Goal: Information Seeking & Learning: Learn about a topic

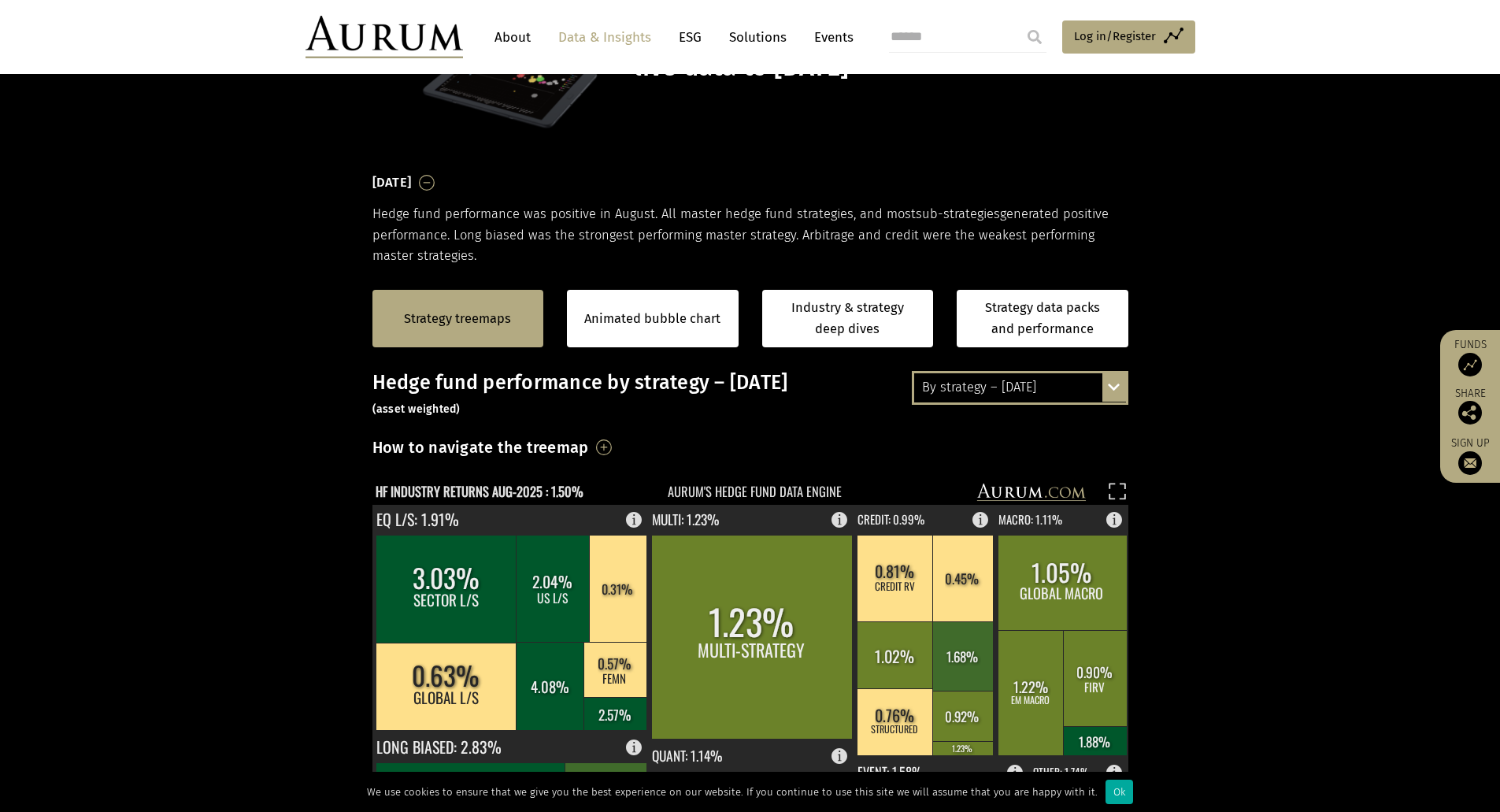
scroll to position [151, 0]
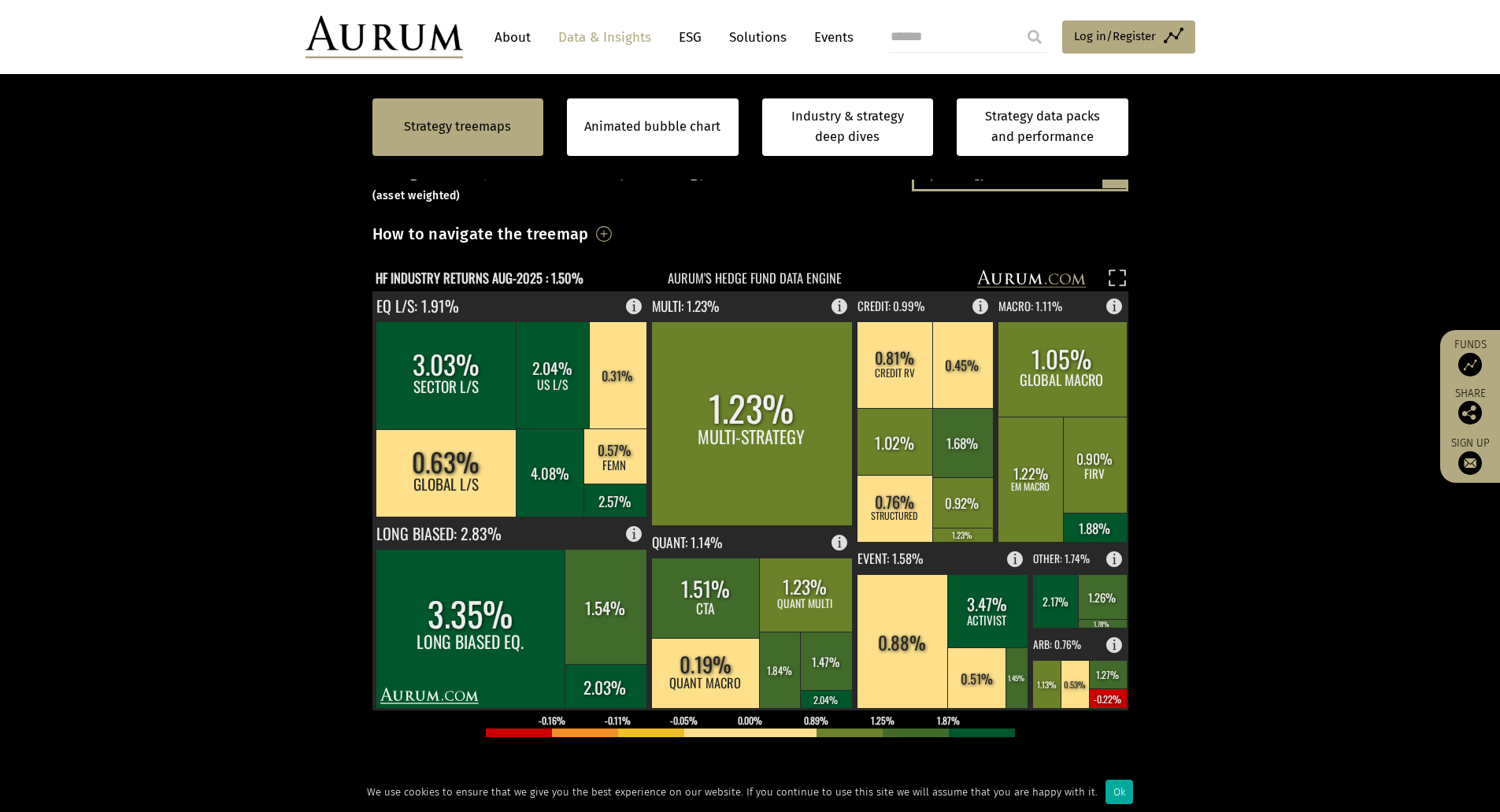
click at [271, 341] on section "Strategy treemaps Animated bubble chart Industry & strategy deep dives Strategy…" at bounding box center [750, 544] width 1500 height 984
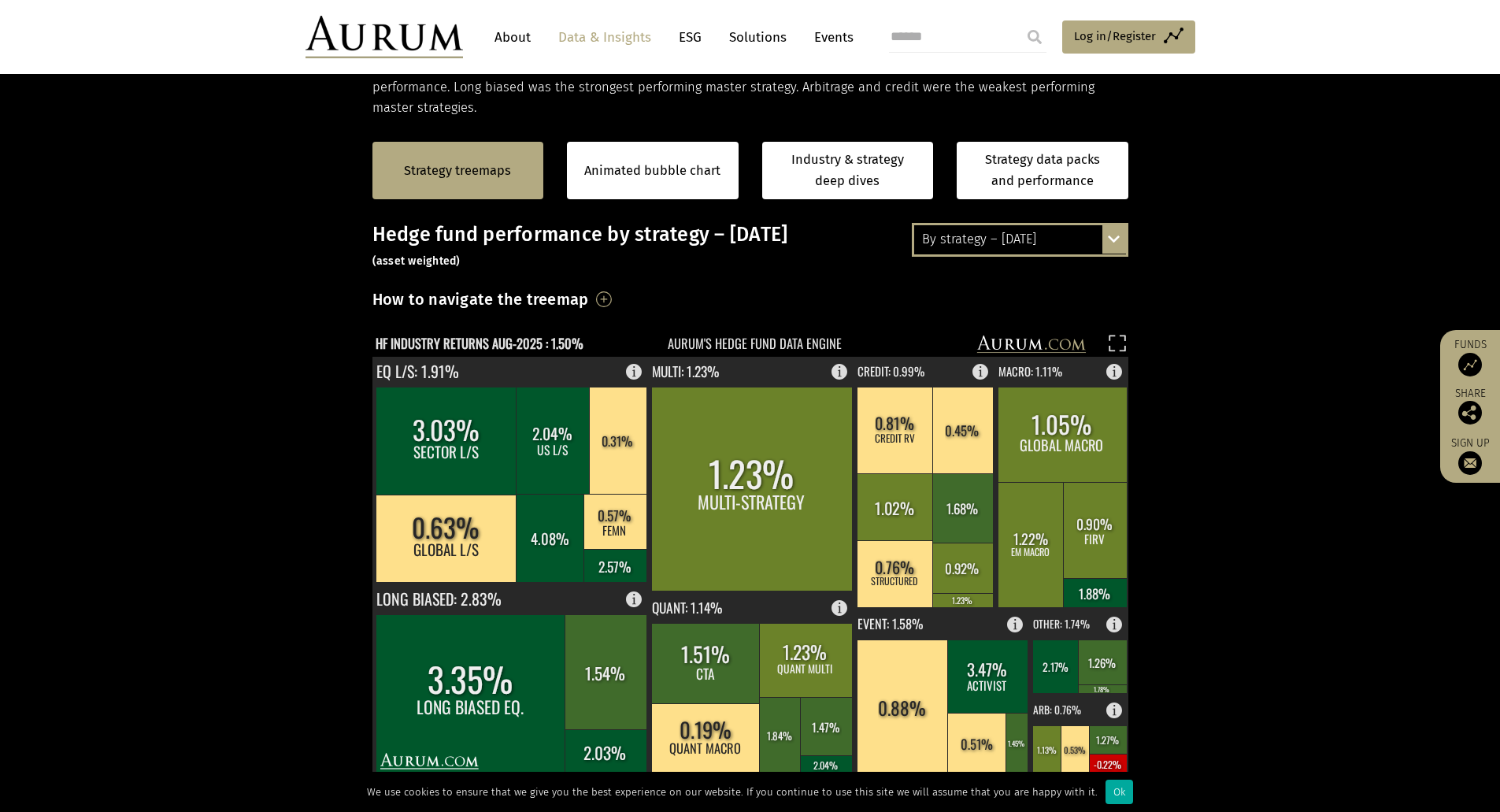
scroll to position [298, 0]
click at [1073, 241] on div "By strategy – [DATE]" at bounding box center [1020, 240] width 212 height 28
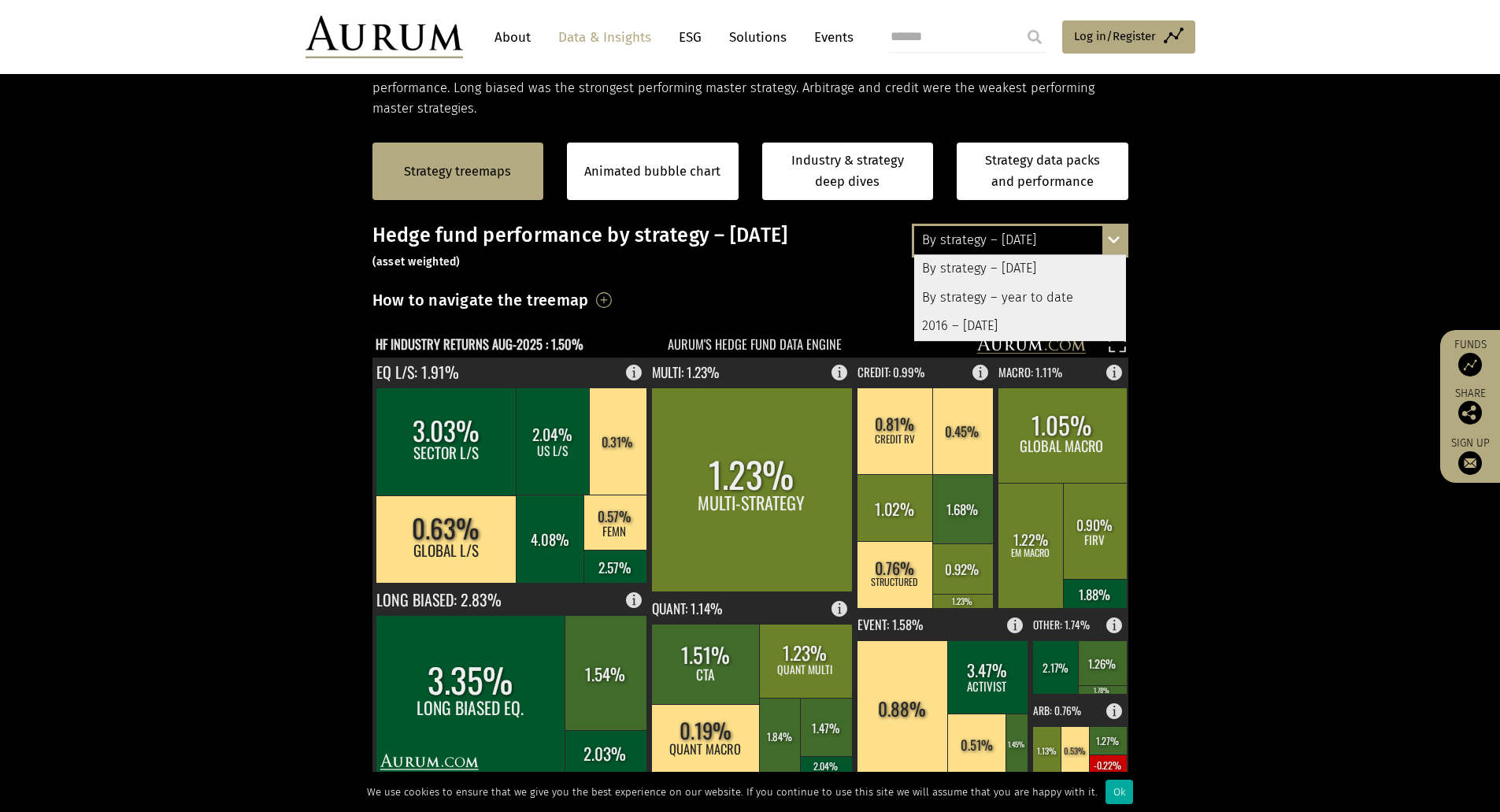
click at [1055, 299] on div "By strategy – year to date" at bounding box center [1020, 297] width 212 height 28
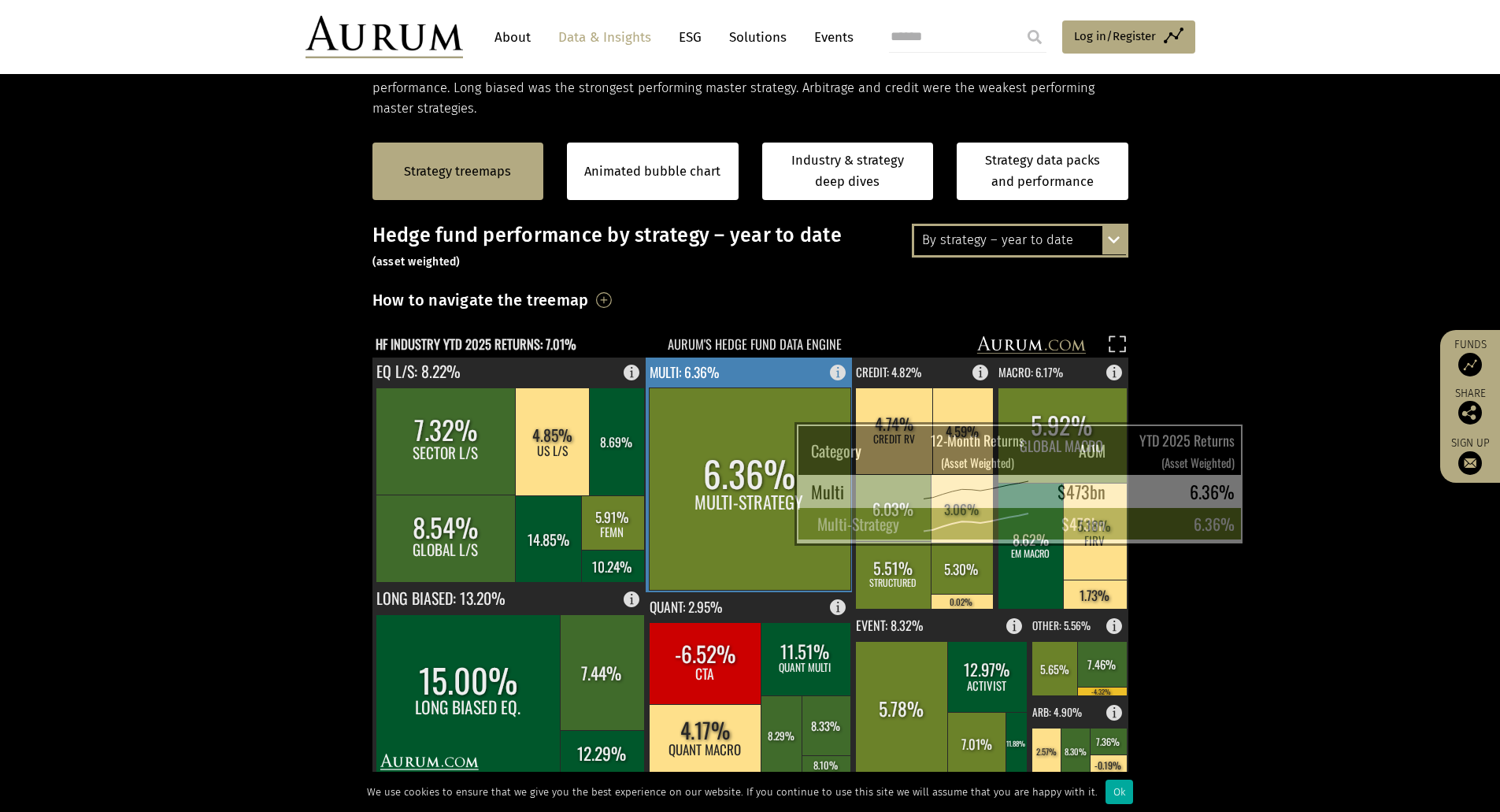
click at [755, 513] on rect at bounding box center [750, 488] width 202 height 203
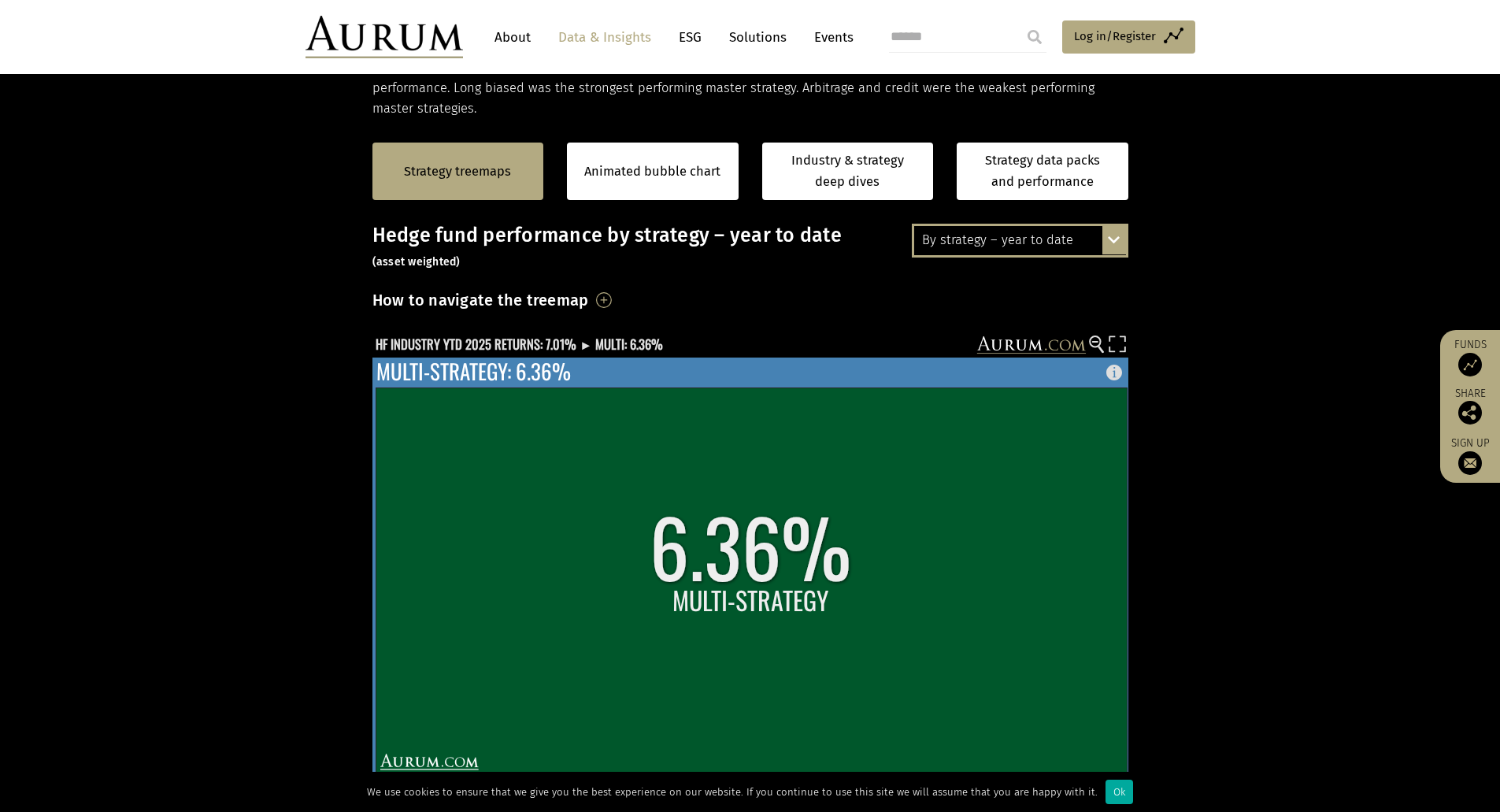
click at [755, 513] on rect at bounding box center [751, 580] width 751 height 386
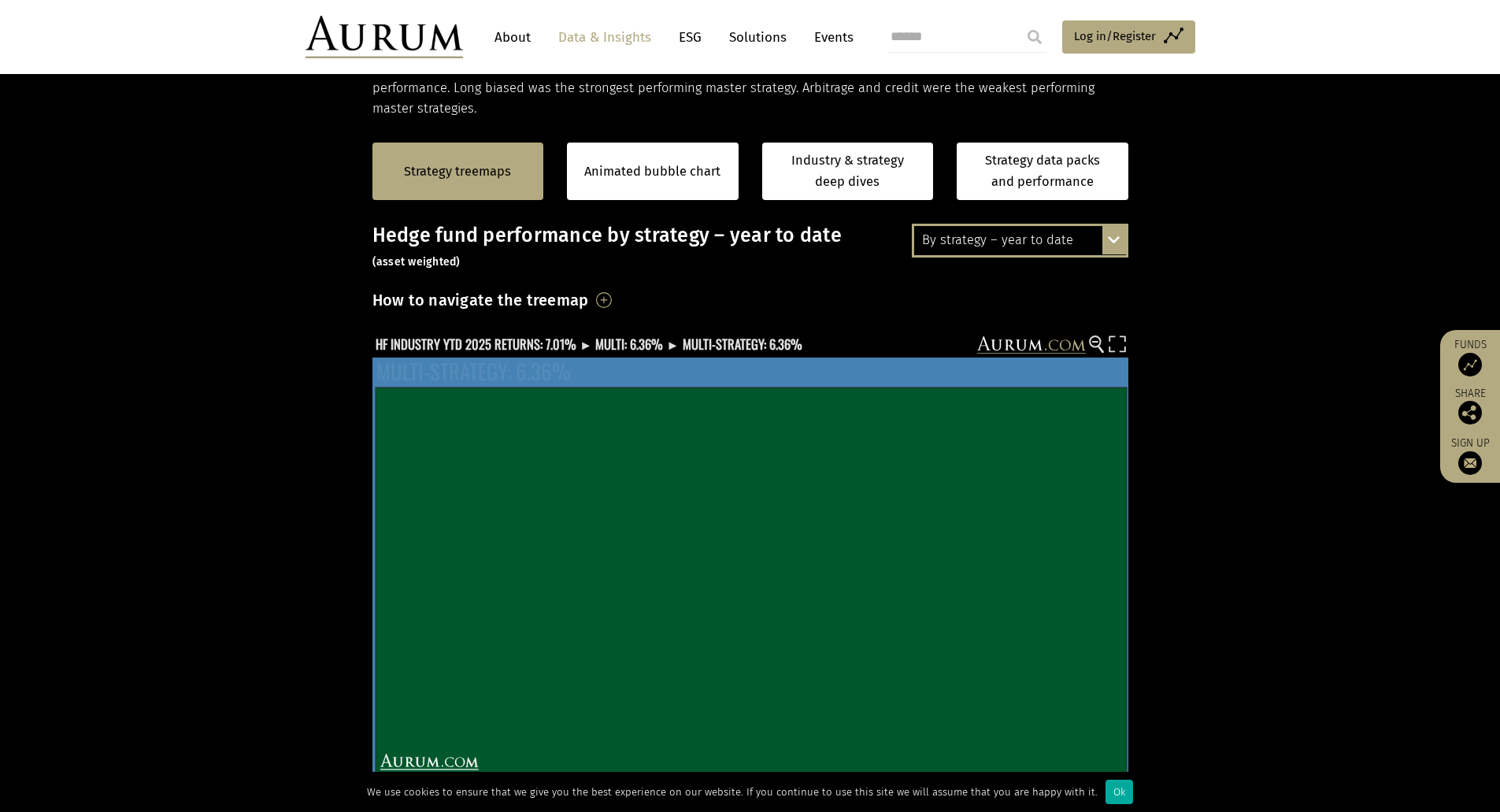
click at [755, 513] on icon "Sep-24 Oct-24 Nov-24 Dec-24 Jan-25 Feb-25 Mar-25 Apr-25 May-25 Jun-25 Jul-25 Au…" at bounding box center [921, 607] width 348 height 240
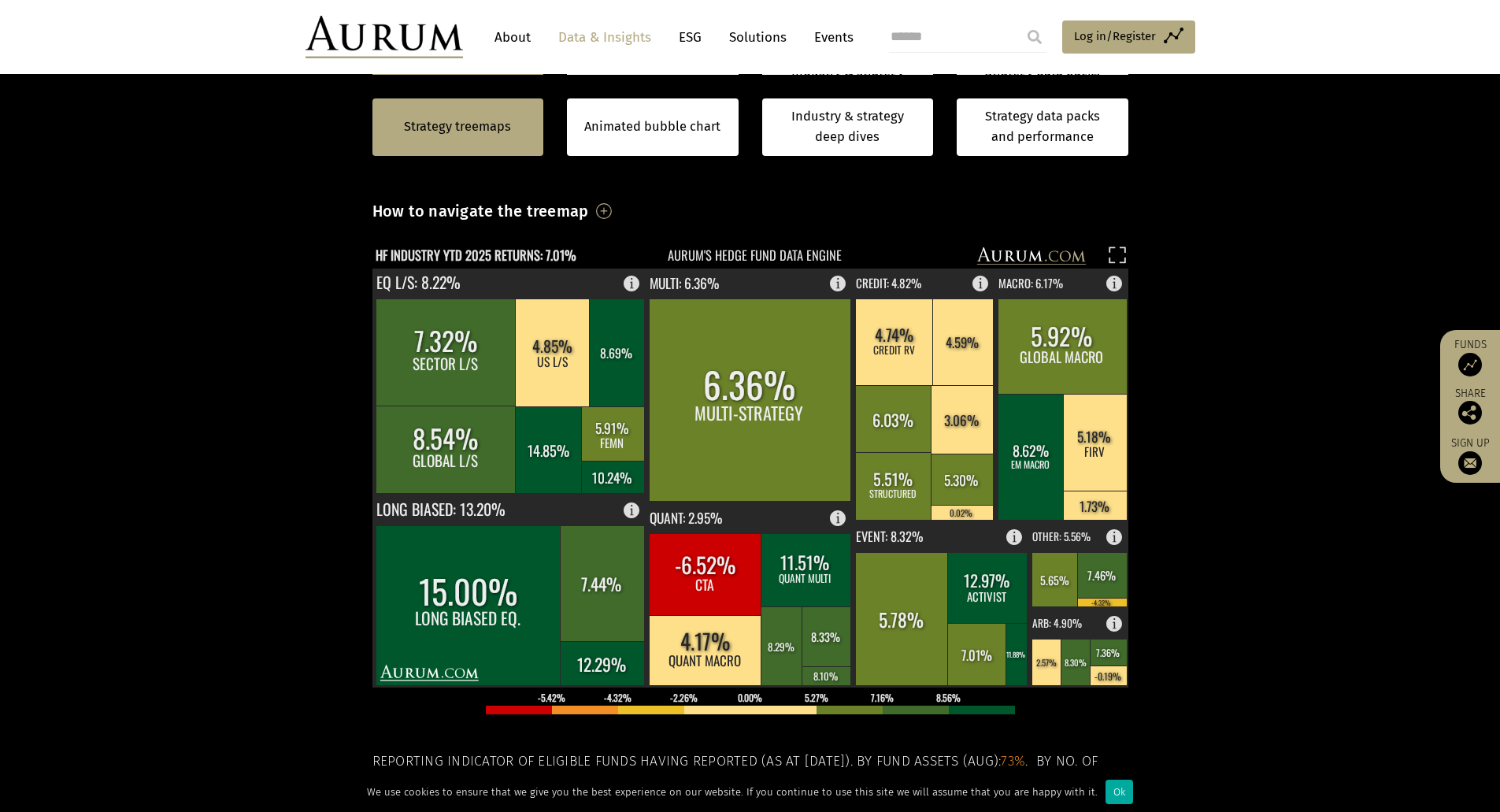
scroll to position [386, 0]
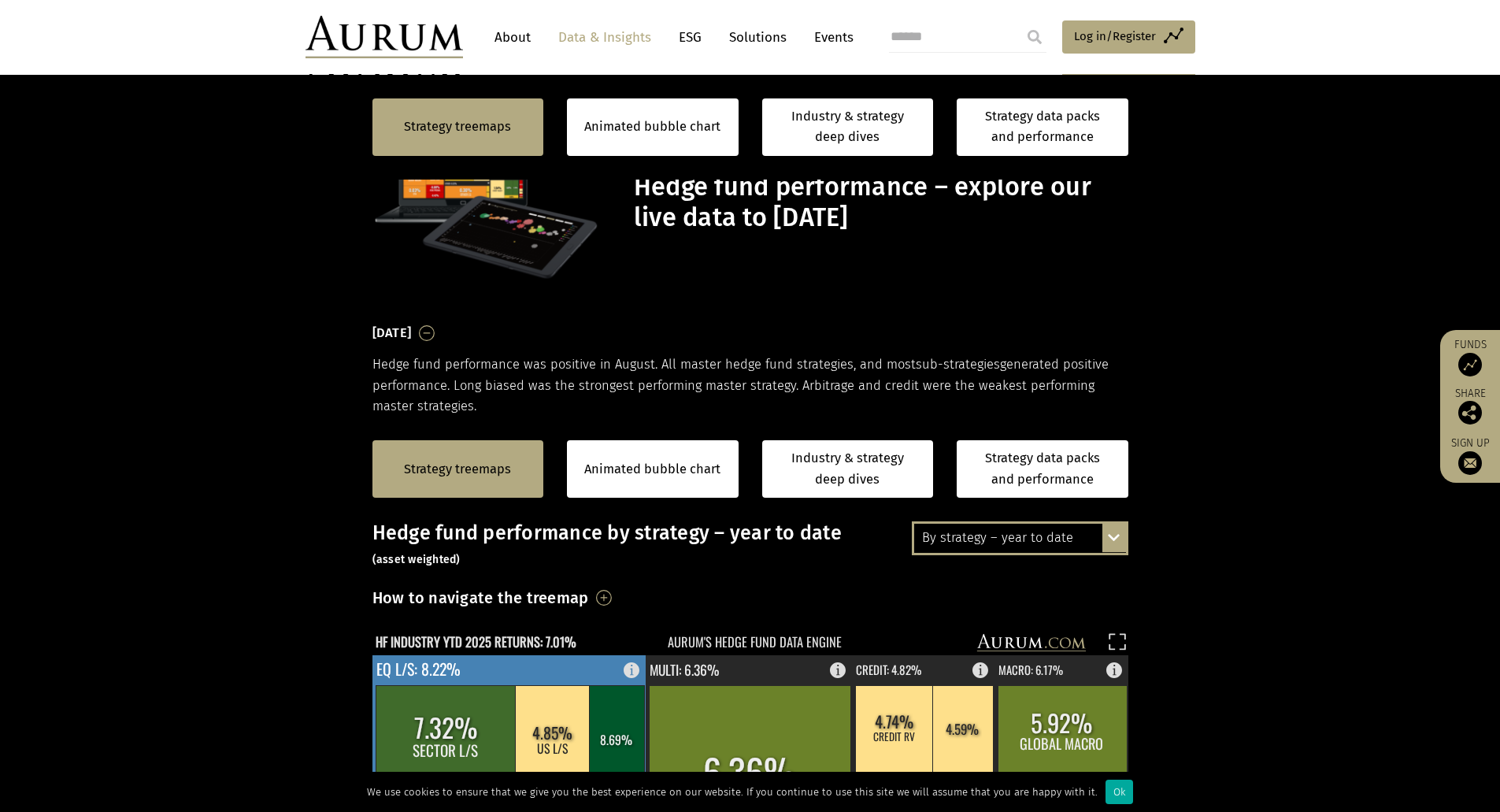
scroll to position [386, 0]
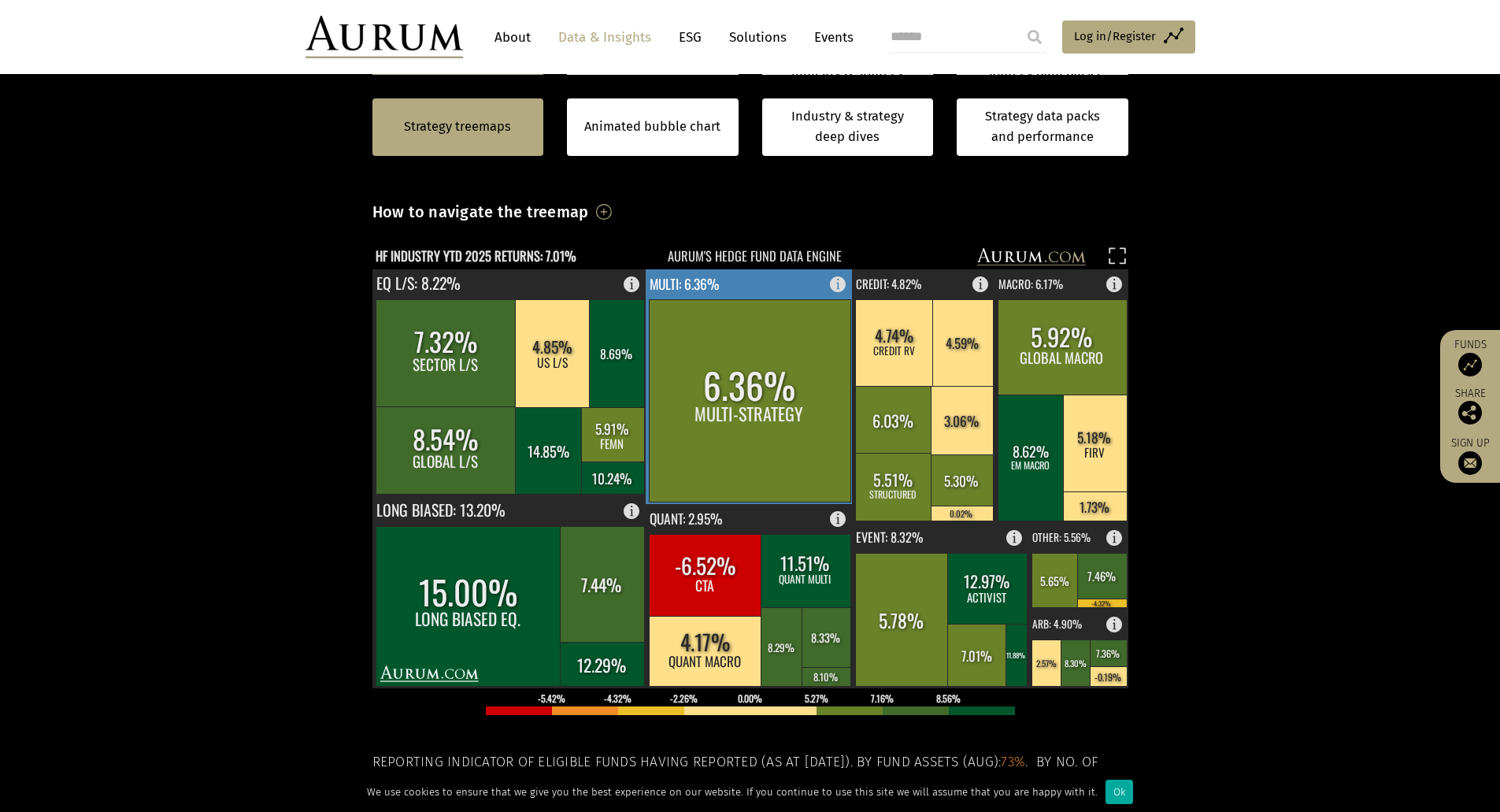
click at [841, 285] on rect at bounding box center [842, 280] width 18 height 22
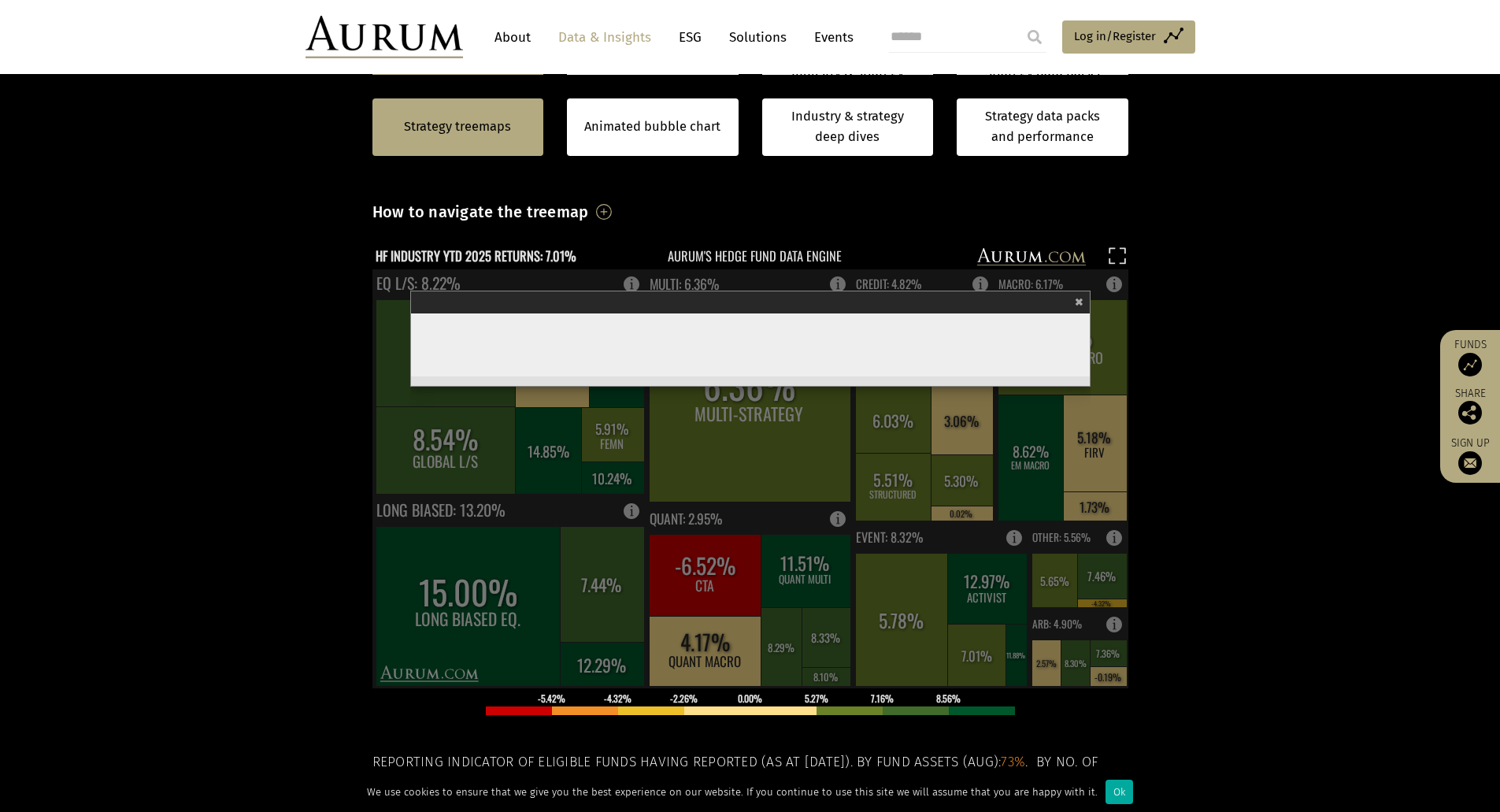
click at [1224, 360] on section "Strategy treemaps Animated bubble chart Industry & strategy deep dives Strategy…" at bounding box center [750, 523] width 1500 height 984
click at [1083, 301] on span "×" at bounding box center [1079, 299] width 9 height 18
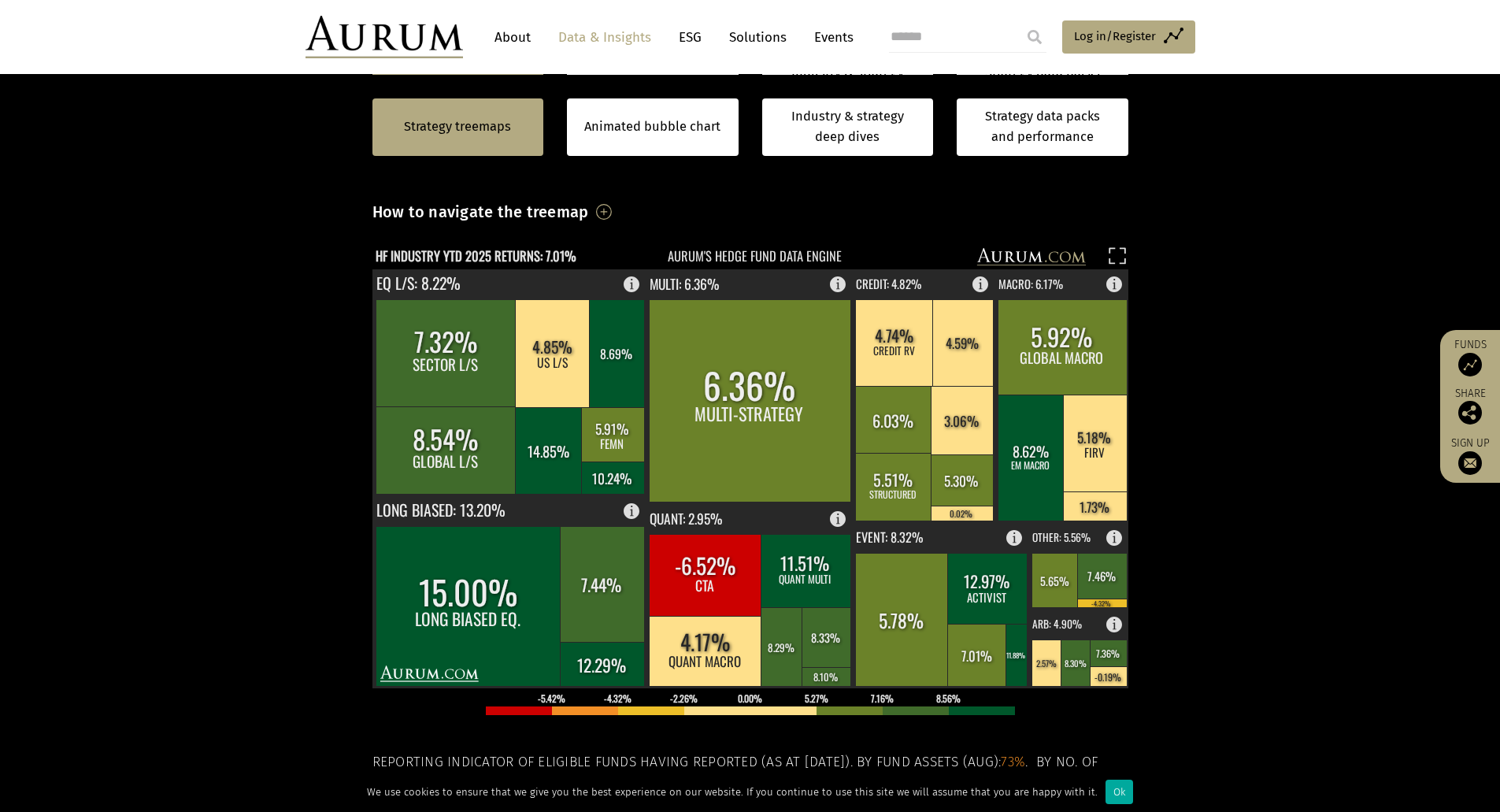
click at [186, 228] on section "Strategy treemaps Animated bubble chart Industry & strategy deep dives Strategy…" at bounding box center [750, 523] width 1500 height 984
click at [133, 280] on section "Strategy treemaps Animated bubble chart Industry & strategy deep dives Strategy…" at bounding box center [750, 523] width 1500 height 984
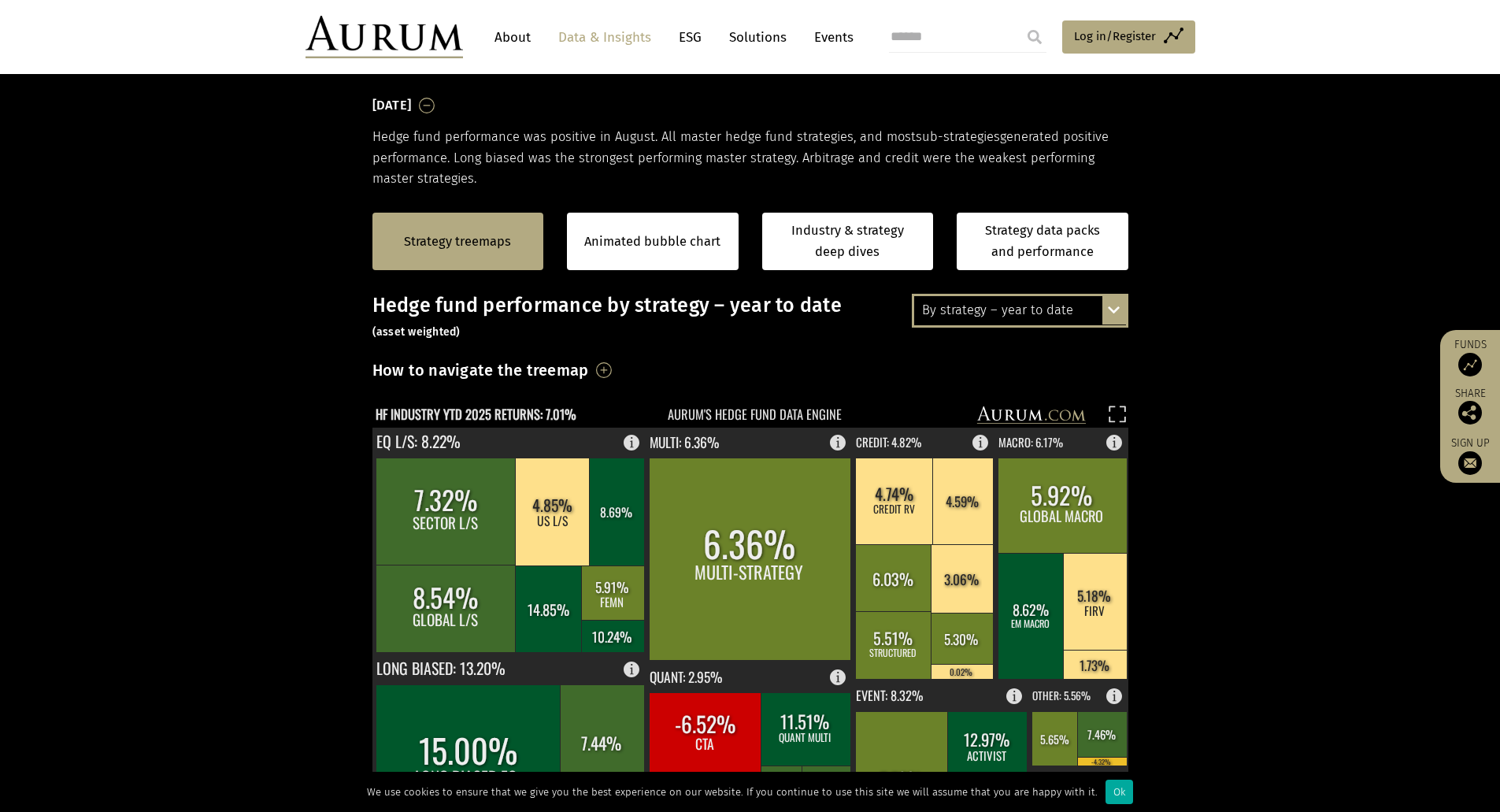
scroll to position [227, 0]
click at [1050, 305] on div "By strategy – year to date" at bounding box center [1020, 310] width 212 height 28
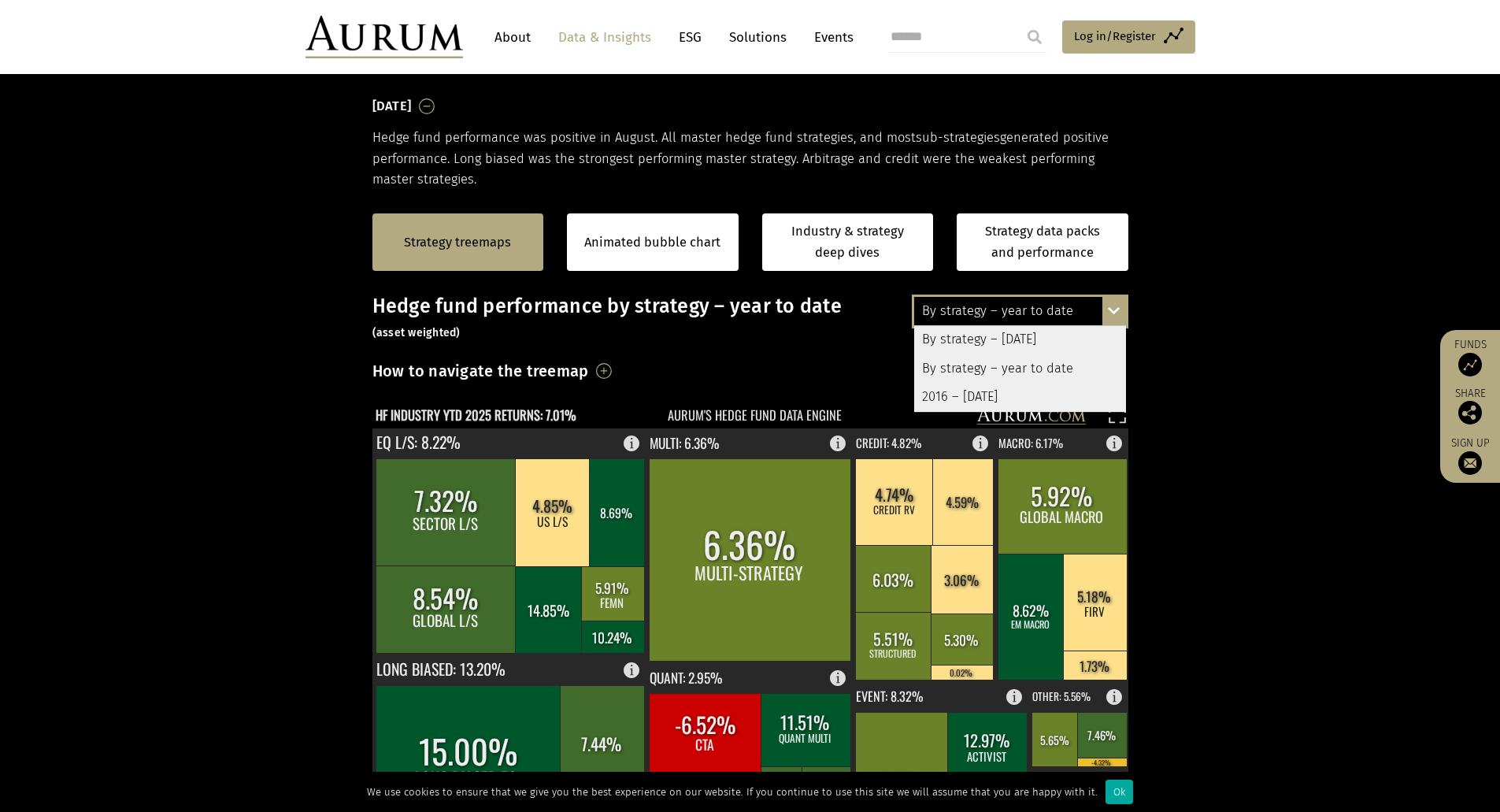
click at [1050, 305] on div "By strategy – year to date" at bounding box center [1020, 310] width 212 height 28
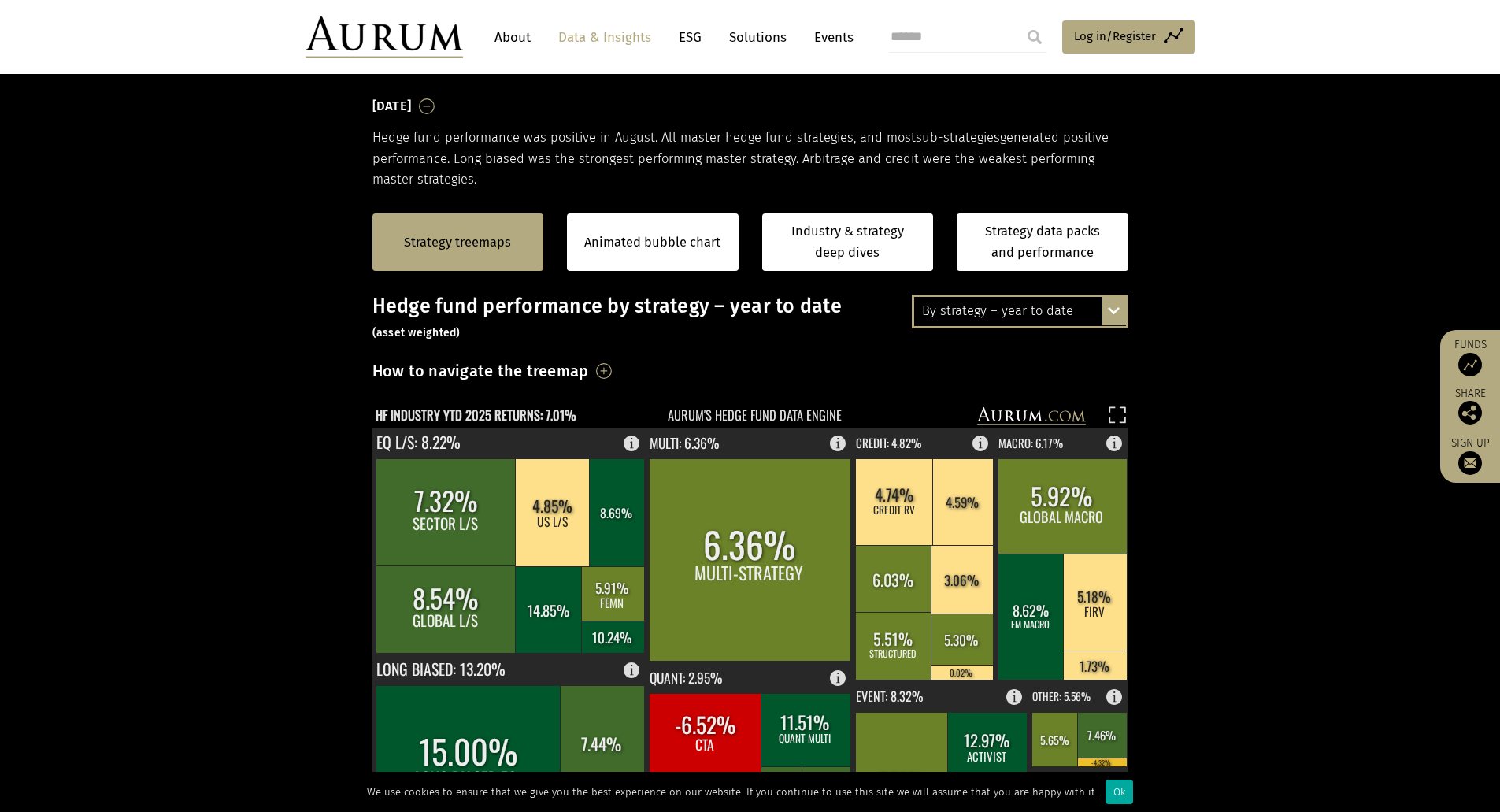
click at [201, 357] on section "Strategy treemaps Animated bubble chart Industry & strategy deep dives Strategy…" at bounding box center [750, 682] width 1500 height 984
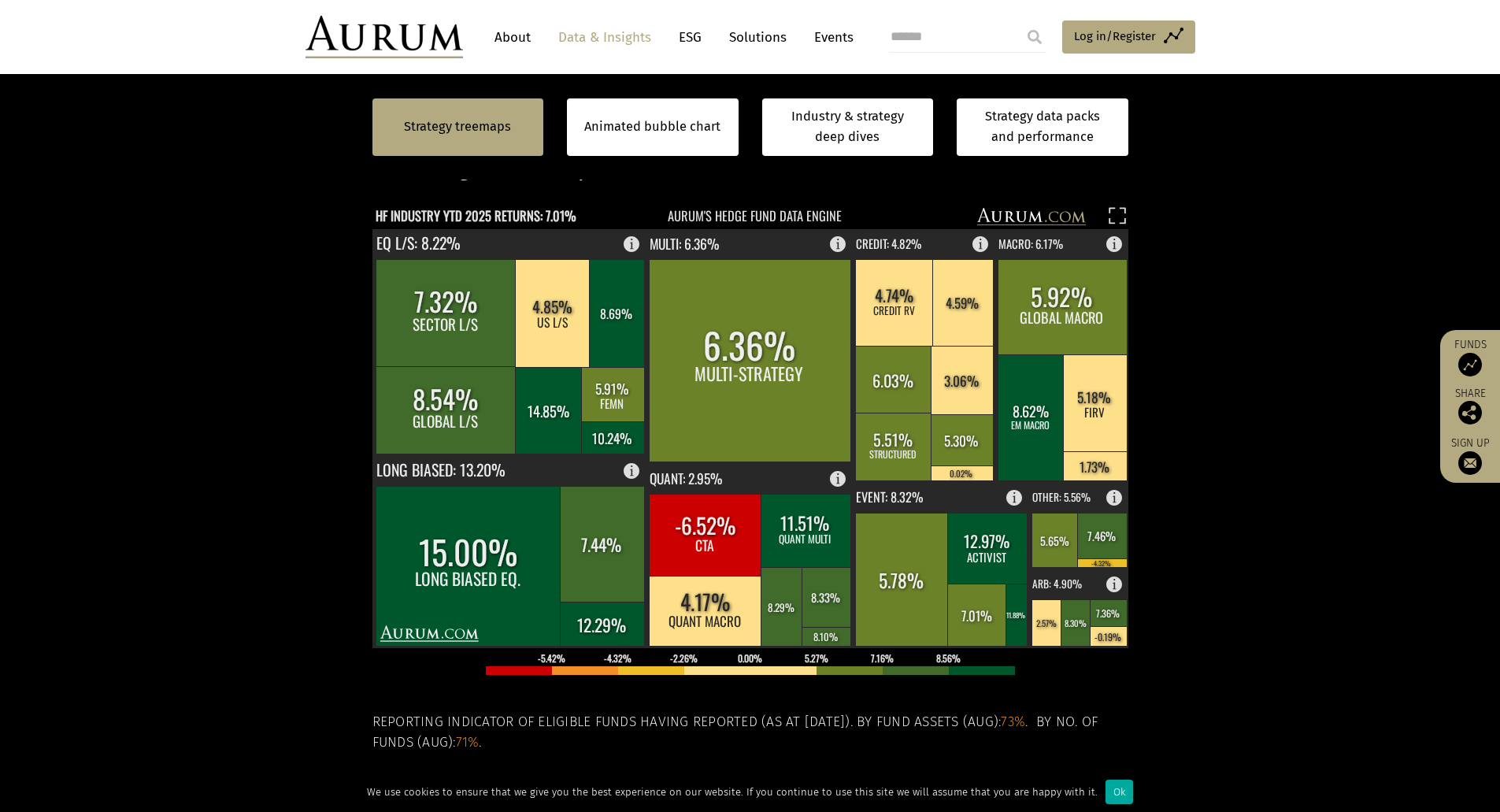
scroll to position [427, 0]
